Goal: Transaction & Acquisition: Purchase product/service

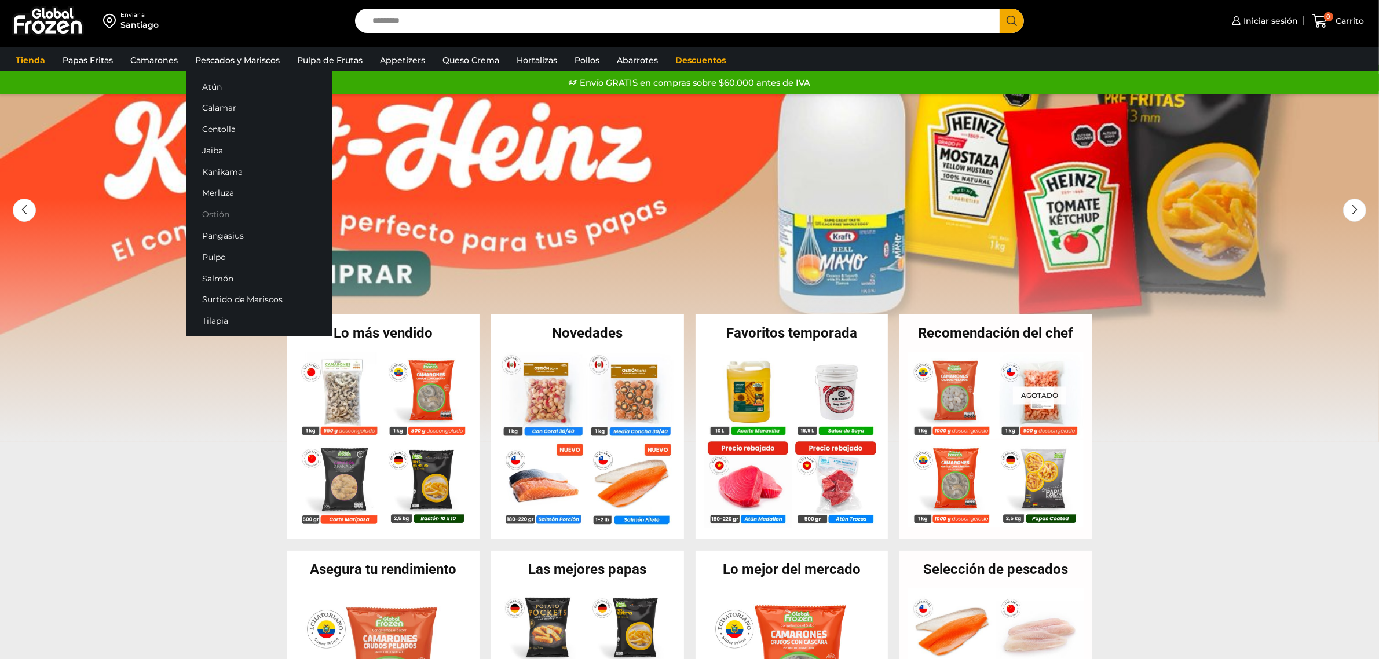
click at [223, 214] on link "Ostión" at bounding box center [260, 214] width 146 height 21
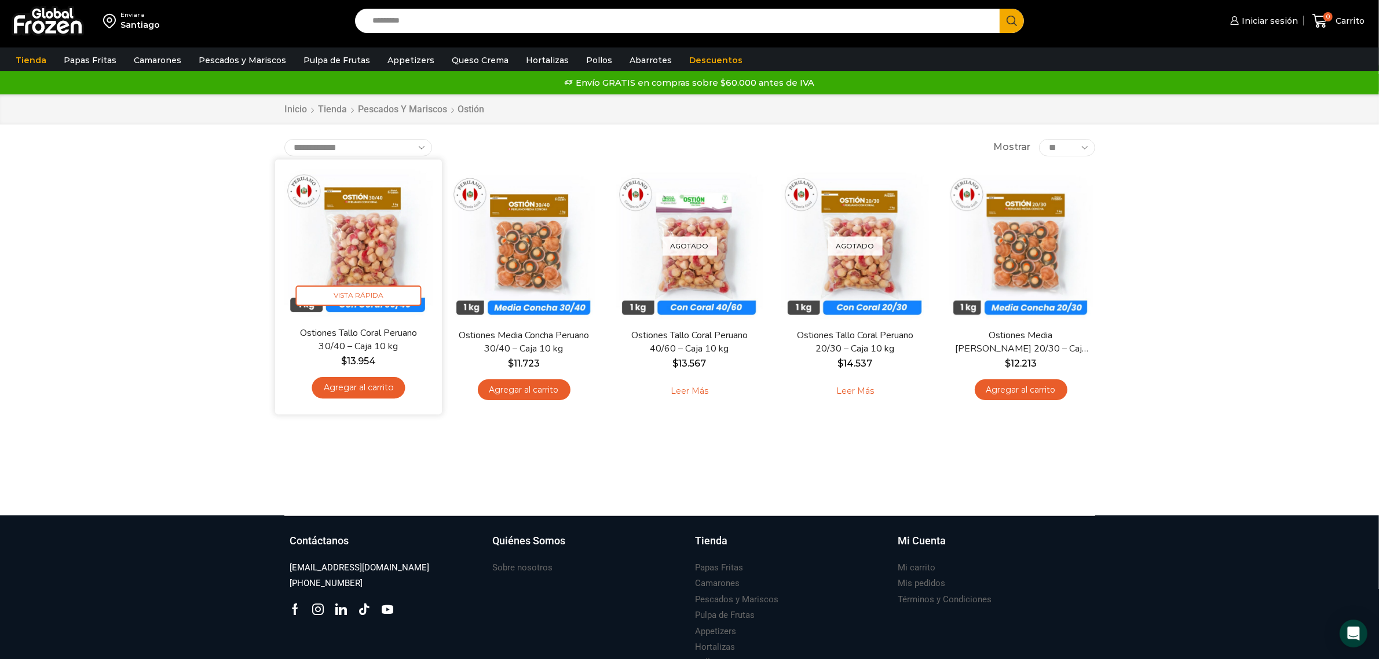
click at [355, 239] on img at bounding box center [358, 242] width 149 height 149
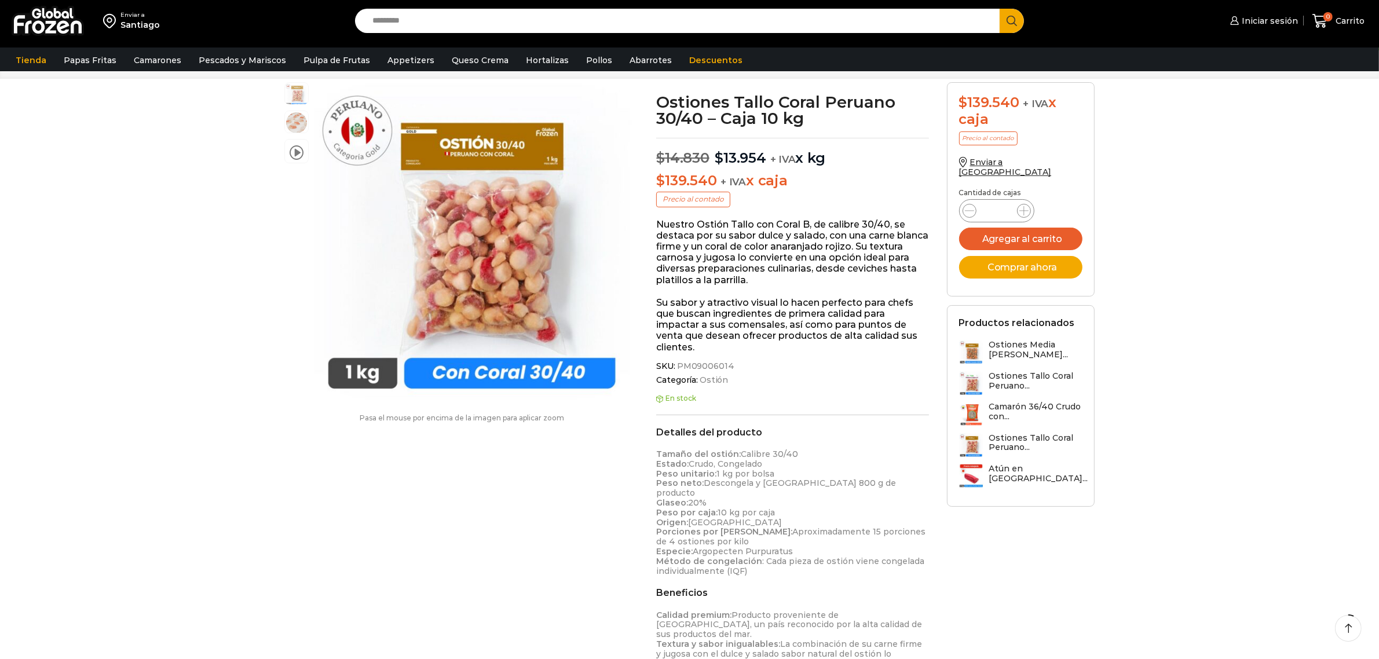
scroll to position [73, 0]
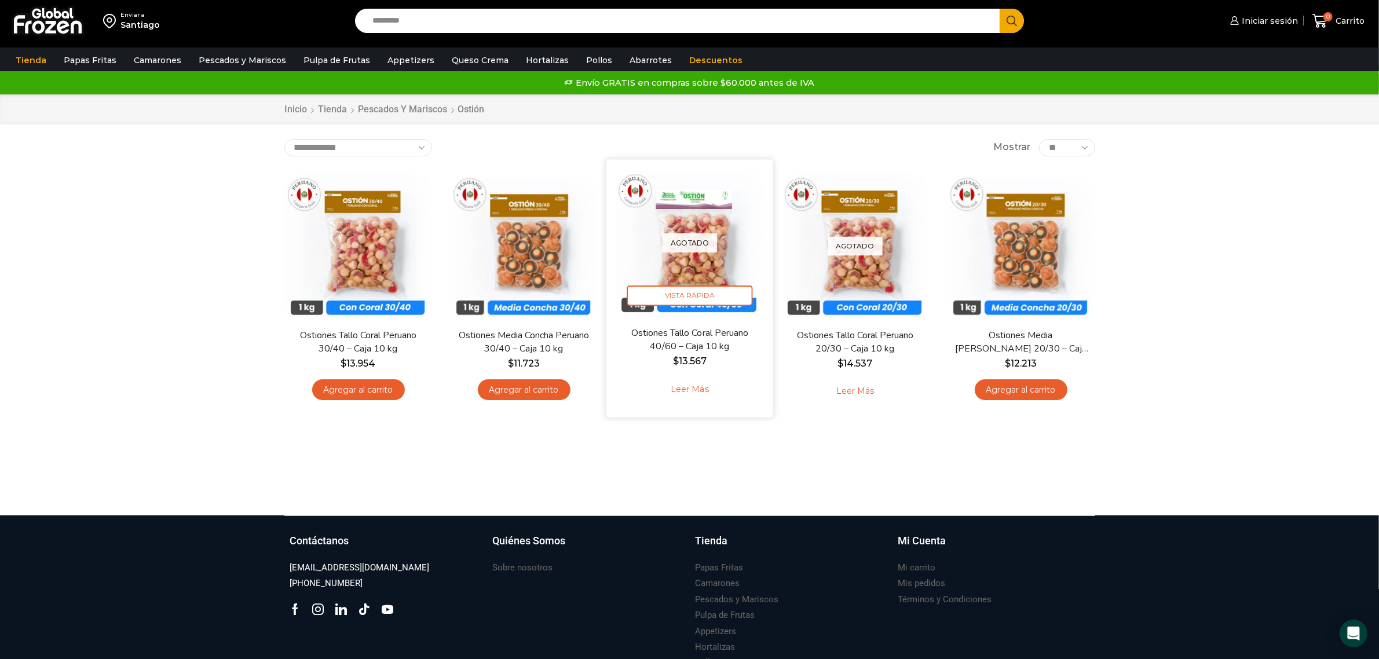
click at [685, 257] on img at bounding box center [689, 242] width 149 height 149
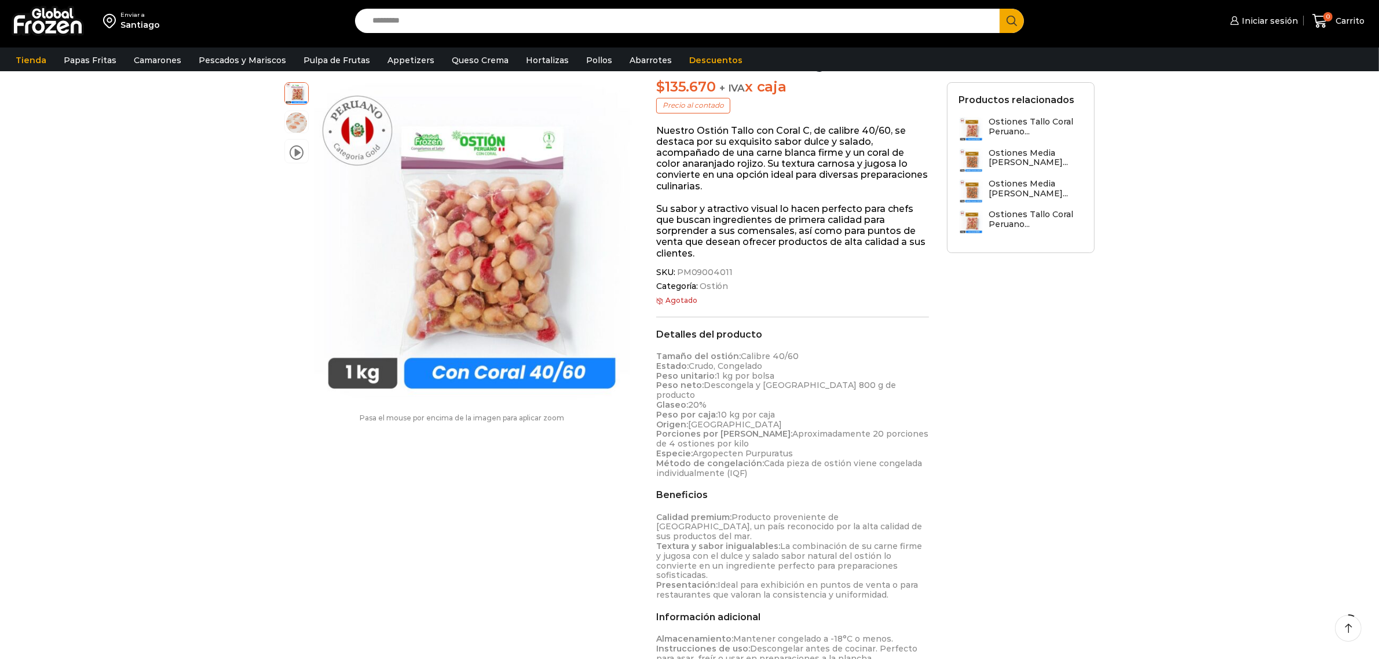
scroll to position [145, 0]
